Goal: Task Accomplishment & Management: Manage account settings

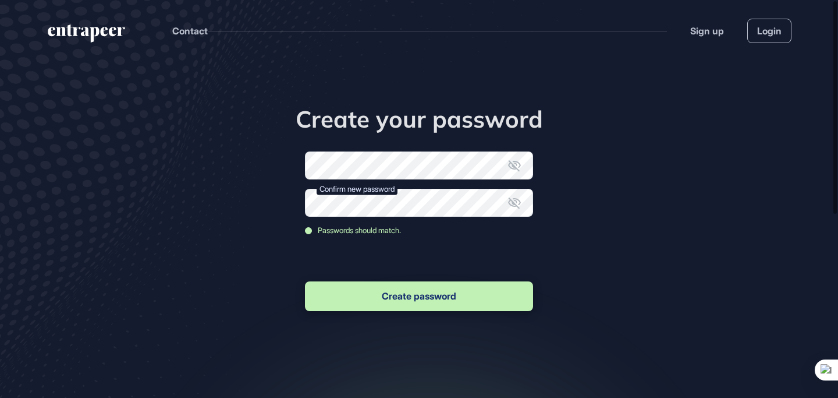
click at [516, 165] on icon at bounding box center [515, 165] width 14 height 14
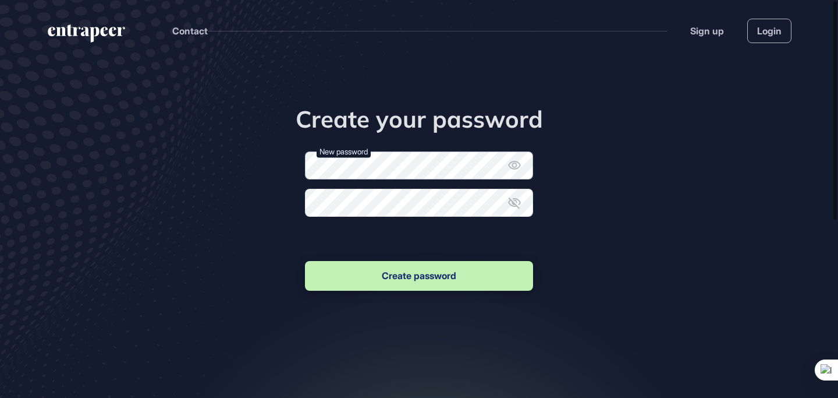
click at [292, 162] on div "Create your password New password Confirm new password Create password" at bounding box center [419, 199] width 355 height 188
click at [515, 168] on icon at bounding box center [515, 165] width 14 height 14
click at [466, 275] on button "Create password" at bounding box center [419, 276] width 228 height 30
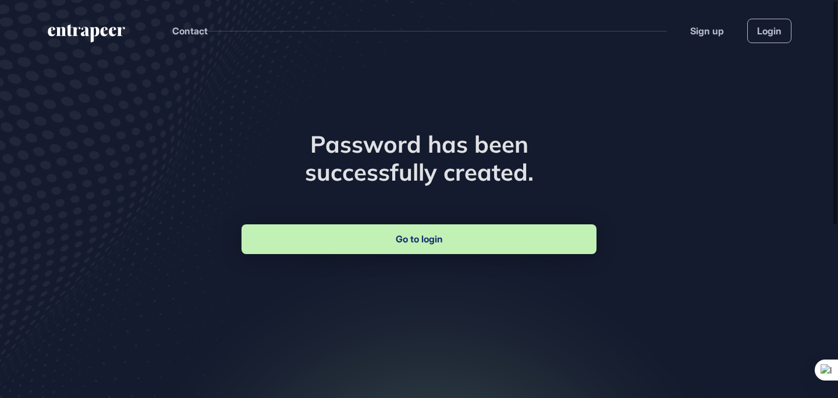
click at [367, 228] on link "Go to login" at bounding box center [419, 239] width 355 height 30
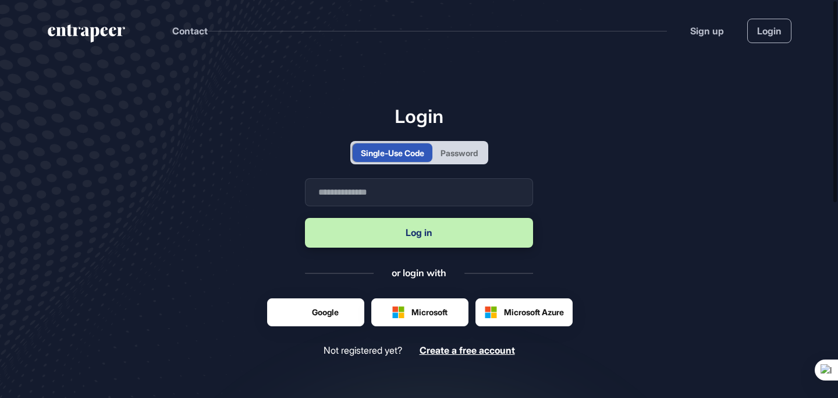
click at [368, 242] on button "Log in" at bounding box center [419, 233] width 228 height 30
click at [367, 193] on input "text" at bounding box center [419, 192] width 228 height 28
type input "**********"
click at [464, 159] on div "Password" at bounding box center [459, 152] width 54 height 19
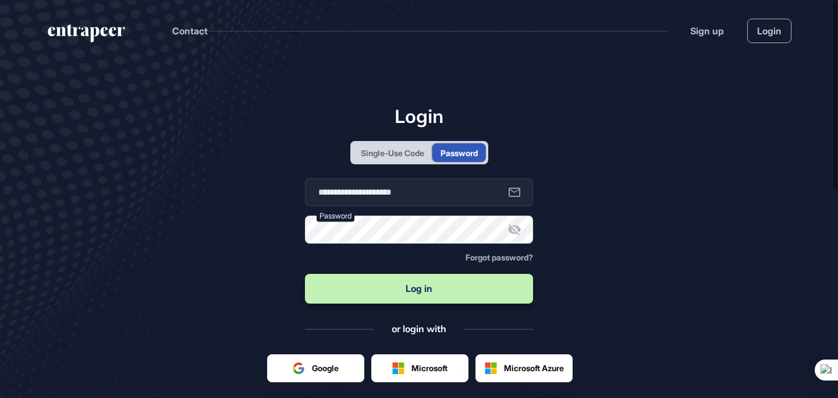
click at [558, 286] on main "**********" at bounding box center [419, 309] width 838 height 496
click at [466, 280] on button "Log in" at bounding box center [419, 289] width 228 height 30
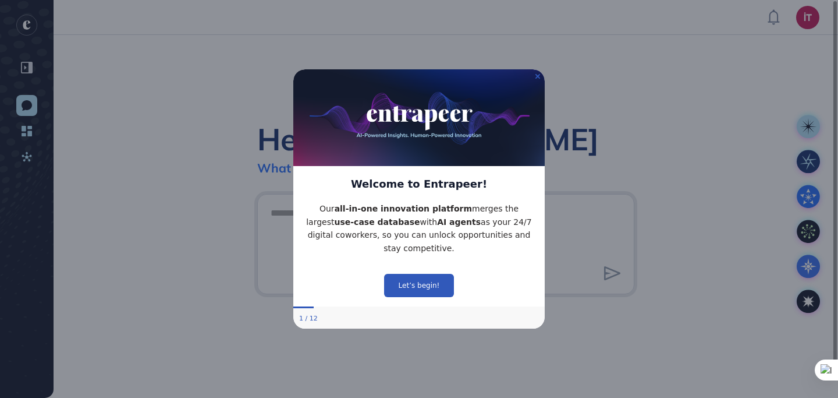
click at [534, 76] on img at bounding box center [418, 117] width 251 height 97
click at [541, 76] on img at bounding box center [418, 117] width 251 height 97
click at [537, 76] on icon "Close Preview" at bounding box center [537, 75] width 5 height 5
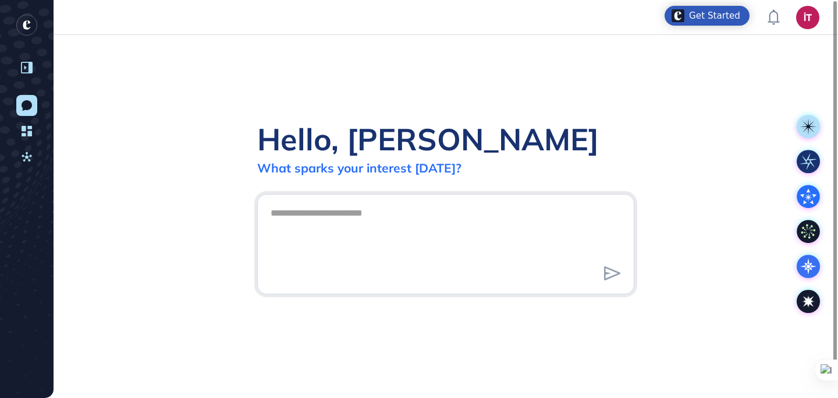
click at [30, 61] on div at bounding box center [27, 67] width 22 height 22
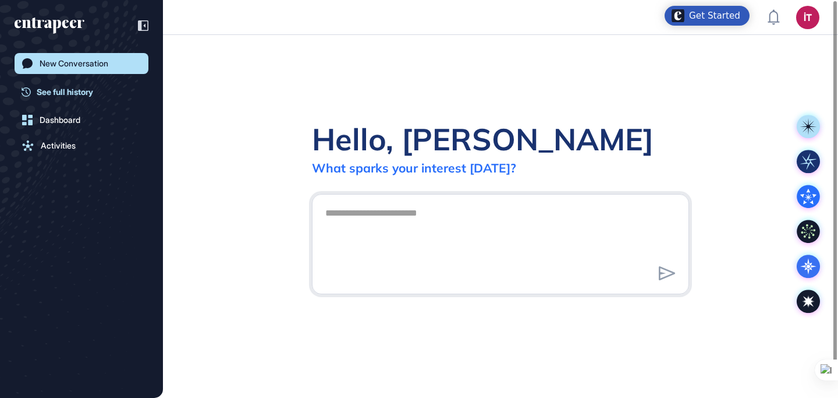
click at [74, 93] on span "See full history" at bounding box center [65, 92] width 56 height 12
click at [62, 126] on link "Dashboard" at bounding box center [82, 119] width 134 height 21
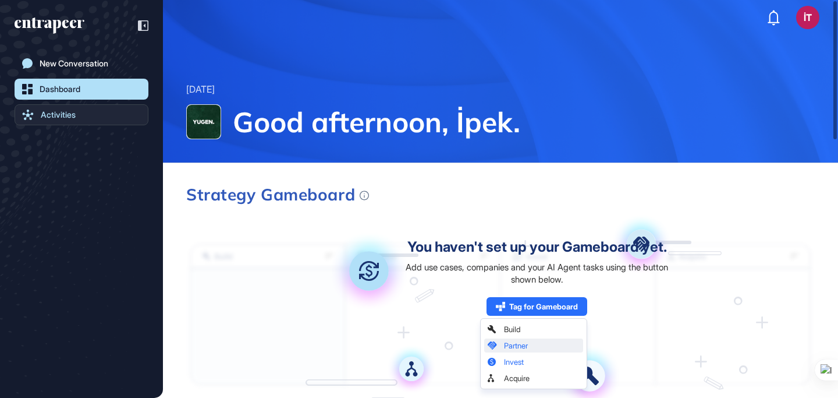
click at [98, 112] on link "Activities" at bounding box center [82, 114] width 134 height 21
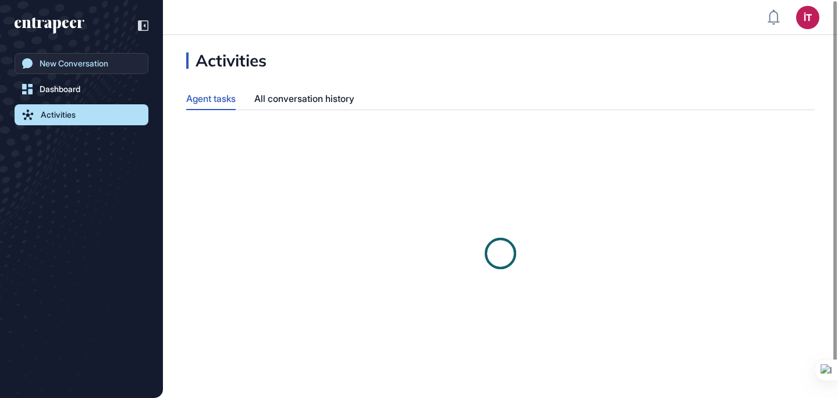
click at [100, 60] on div "New Conversation" at bounding box center [74, 63] width 69 height 9
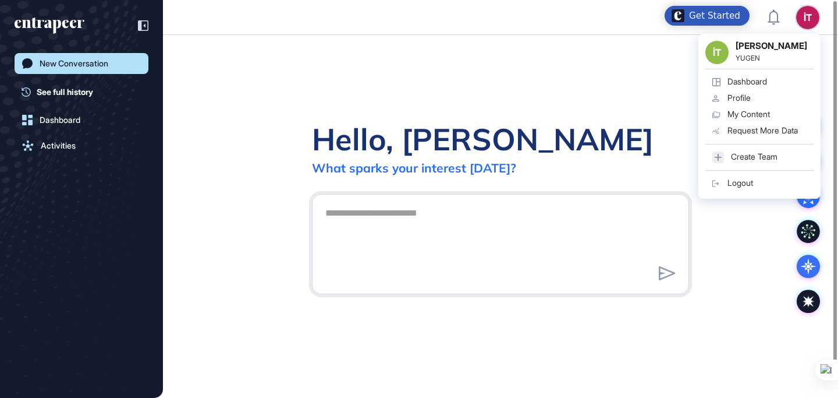
click at [815, 34] on div "İT [PERSON_NAME] YUGEN Dashboard Profile My Content Request More Data Create Te…" at bounding box center [759, 116] width 122 height 165
click at [758, 110] on div "My Content" at bounding box center [749, 113] width 42 height 9
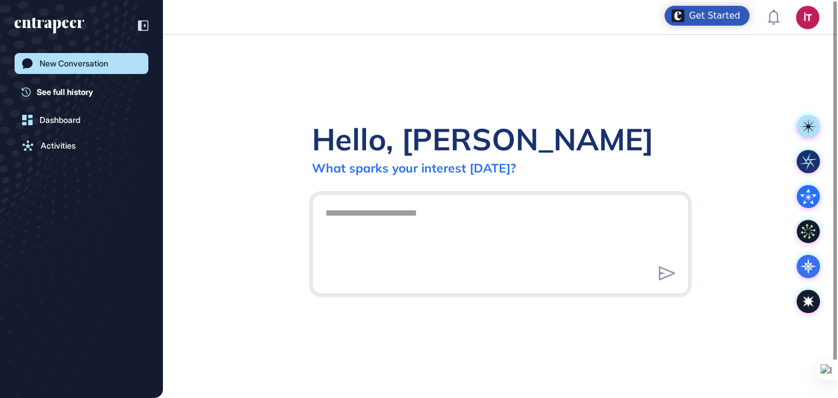
click at [714, 16] on div "Get Started" at bounding box center [714, 16] width 51 height 12
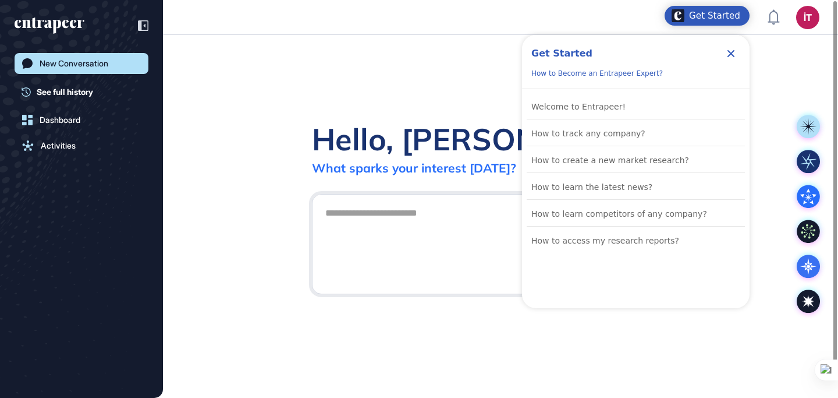
click at [480, 74] on div "Hello, [PERSON_NAME] What sparks your interest [DATE]?" at bounding box center [500, 216] width 675 height 363
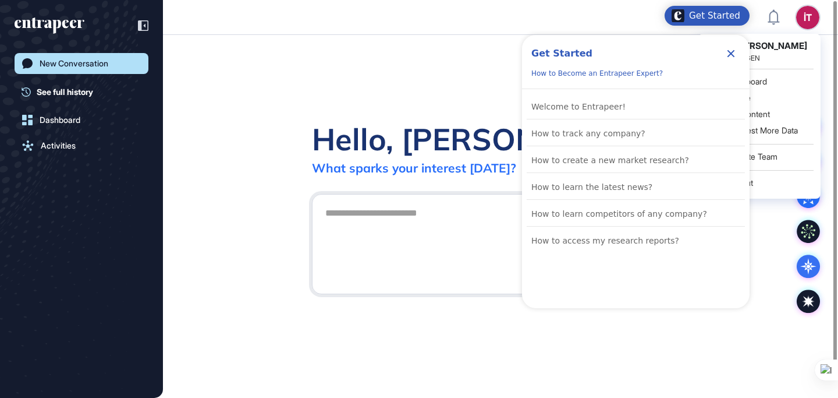
click at [807, 34] on div "İT [PERSON_NAME] YUGEN Dashboard Profile My Content Request More Data Create Te…" at bounding box center [759, 116] width 122 height 165
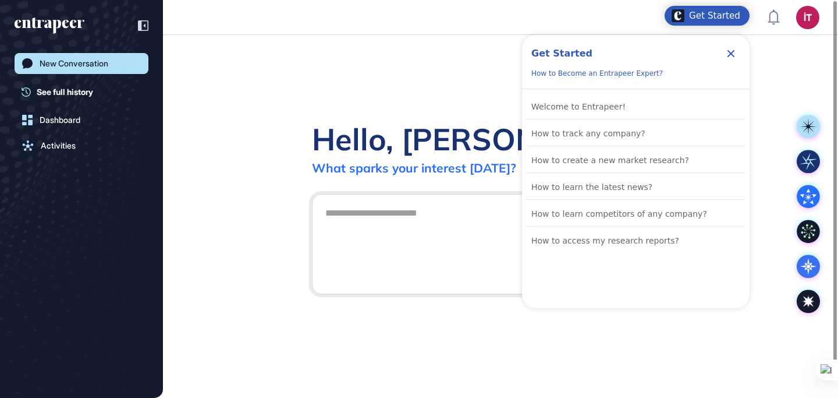
click at [731, 51] on icon "Close Checklist" at bounding box center [731, 54] width 14 height 14
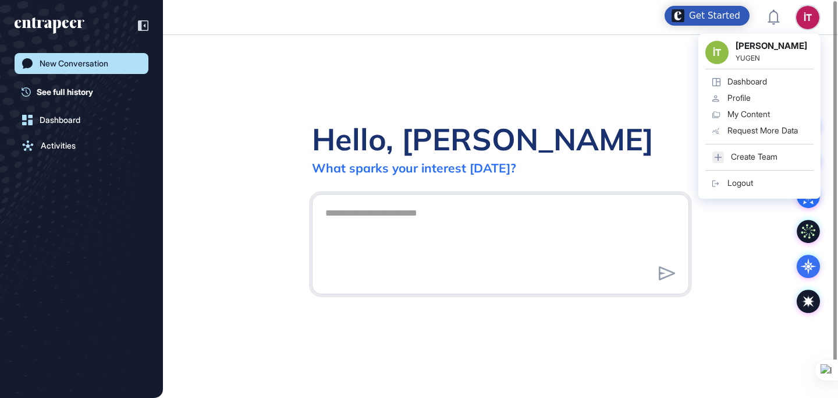
click at [749, 100] on div "Profile" at bounding box center [739, 97] width 23 height 9
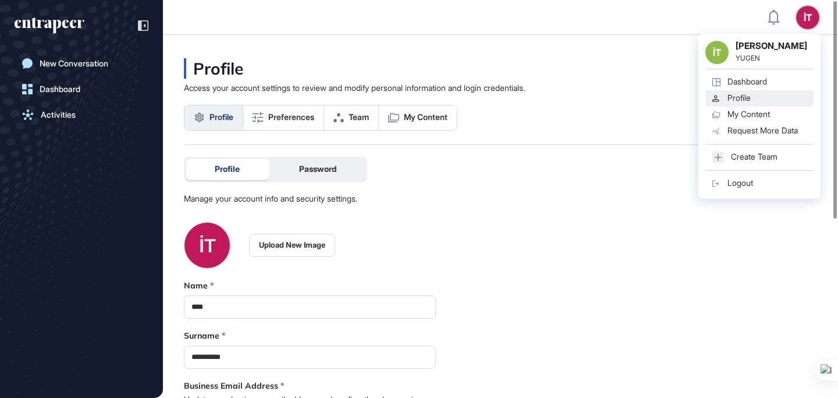
click at [803, 34] on div "İT [PERSON_NAME] YUGEN Dashboard Profile My Content Request More Data Create Te…" at bounding box center [759, 116] width 122 height 165
click at [747, 116] on div "My Content" at bounding box center [749, 113] width 42 height 9
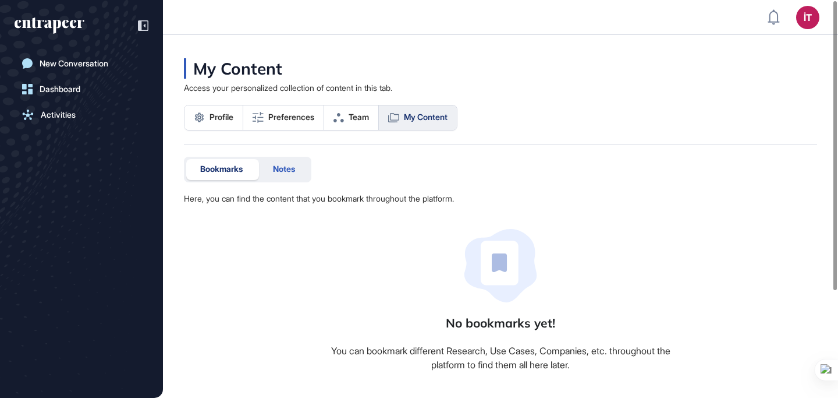
click at [298, 174] on div "Notes" at bounding box center [284, 169] width 50 height 21
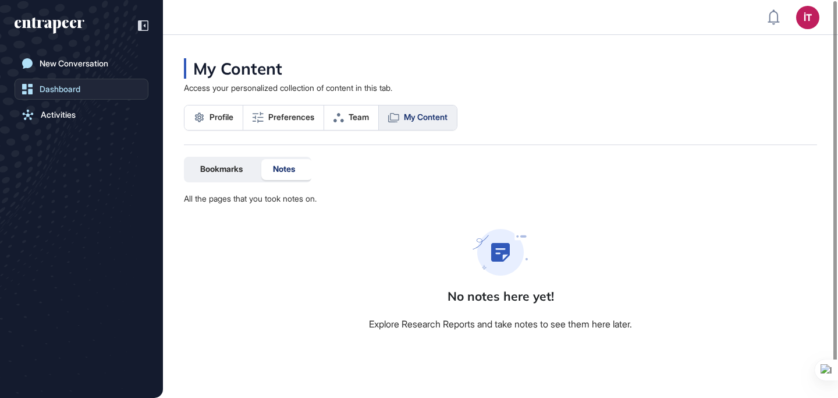
click at [87, 93] on link "Dashboard" at bounding box center [82, 89] width 134 height 21
